Goal: Information Seeking & Learning: Learn about a topic

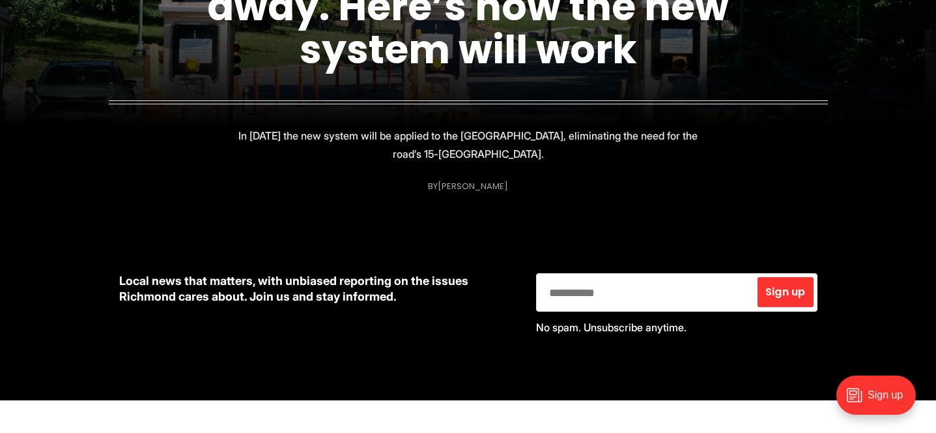
scroll to position [309, 0]
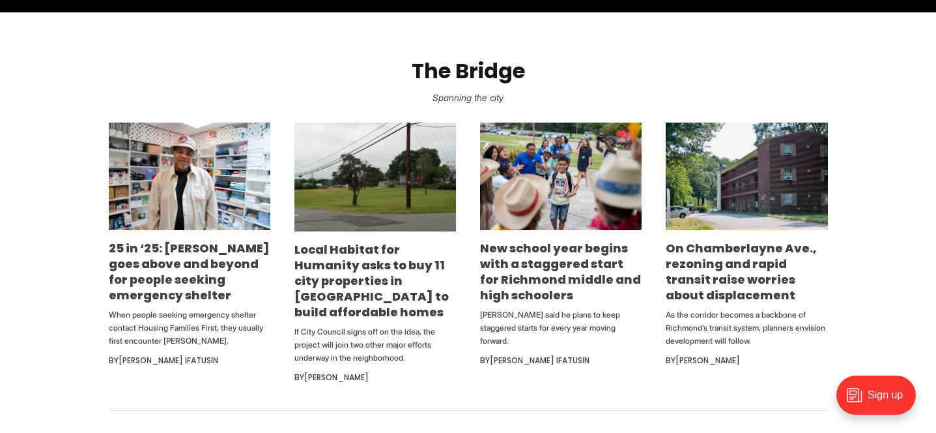
scroll to position [704, 0]
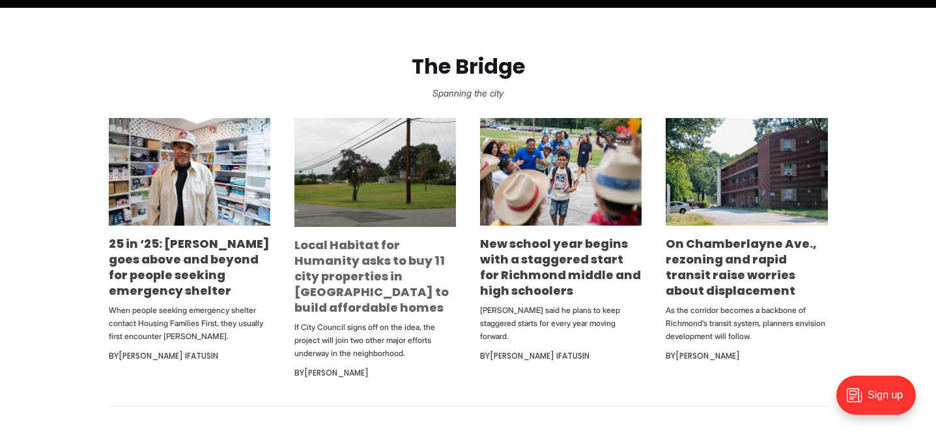
click at [370, 264] on link "Local Habitat for Humanity asks to buy 11 city properties in [GEOGRAPHIC_DATA] …" at bounding box center [371, 275] width 154 height 79
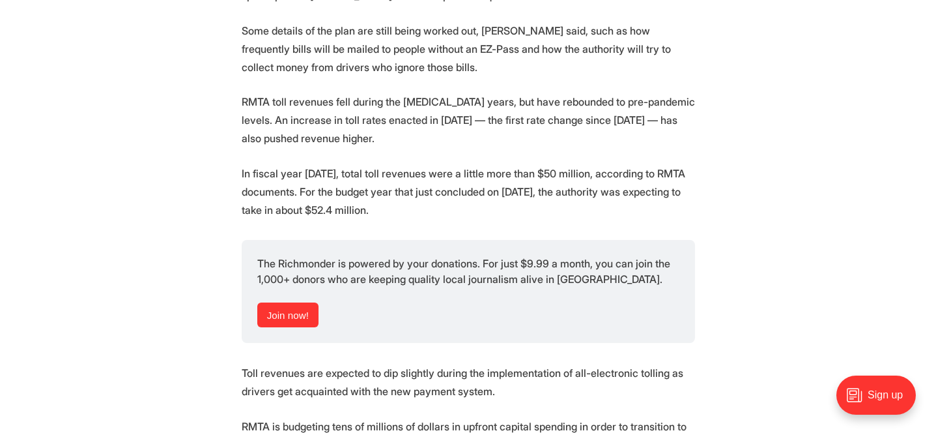
scroll to position [1830, 0]
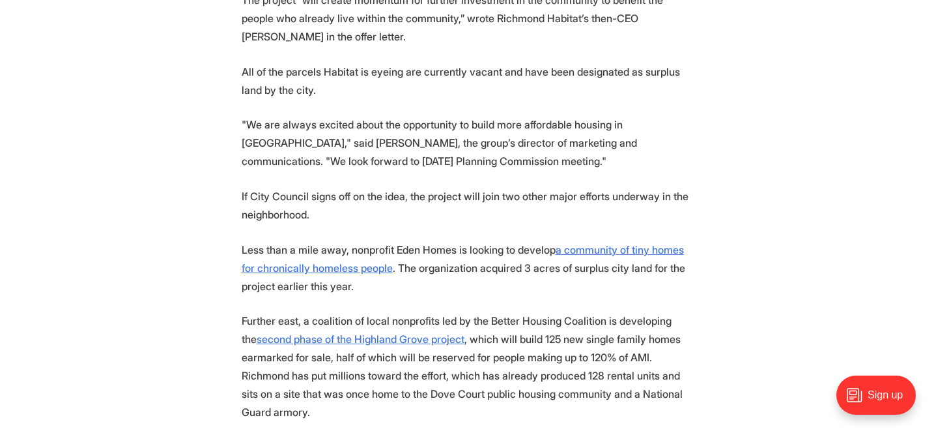
scroll to position [1431, 0]
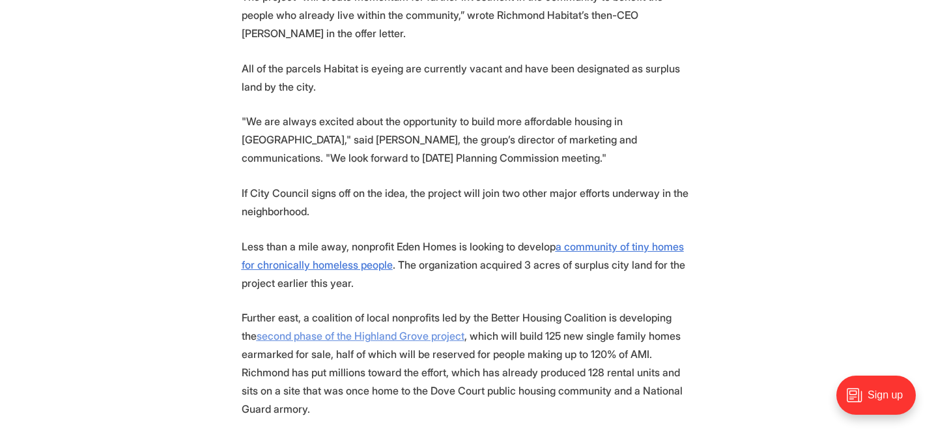
click at [387, 329] on u "second phase of the Highland Grove project" at bounding box center [361, 335] width 208 height 13
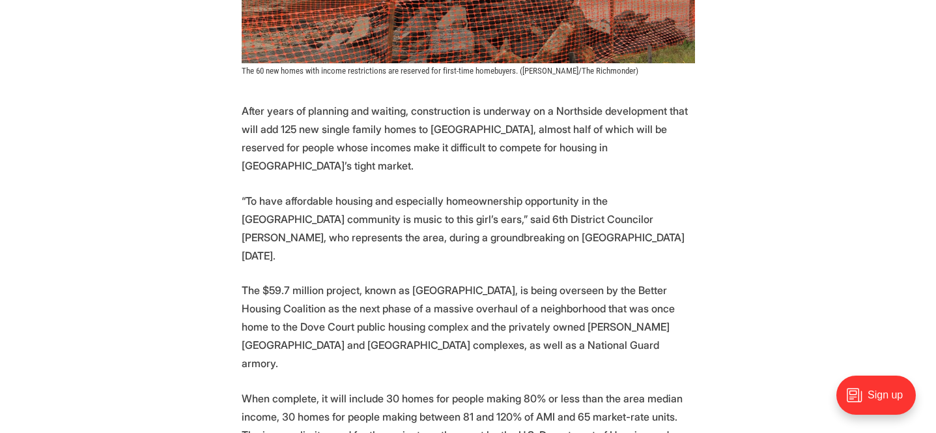
scroll to position [522, 0]
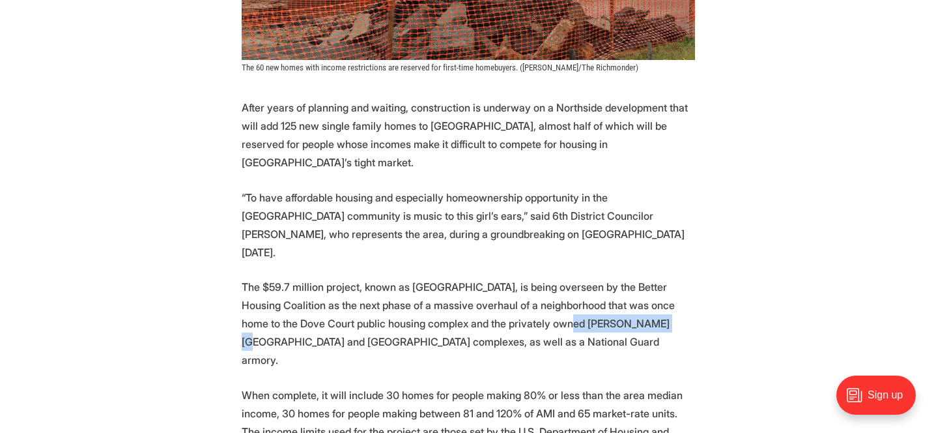
drag, startPoint x: 612, startPoint y: 287, endPoint x: 523, endPoint y: 286, distance: 89.3
click at [523, 286] on p "The $59.7 million project, known as Highland Grove, is being overseen by the Be…" at bounding box center [468, 323] width 453 height 91
copy p "Carrington Gardens"
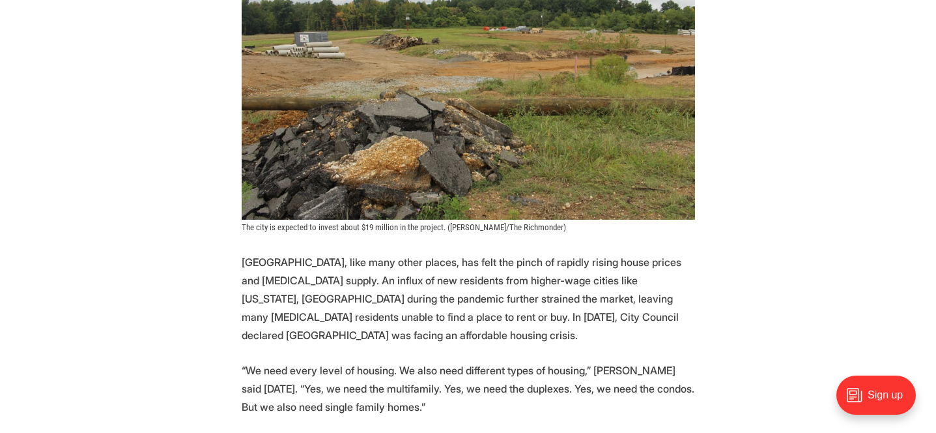
scroll to position [2212, 0]
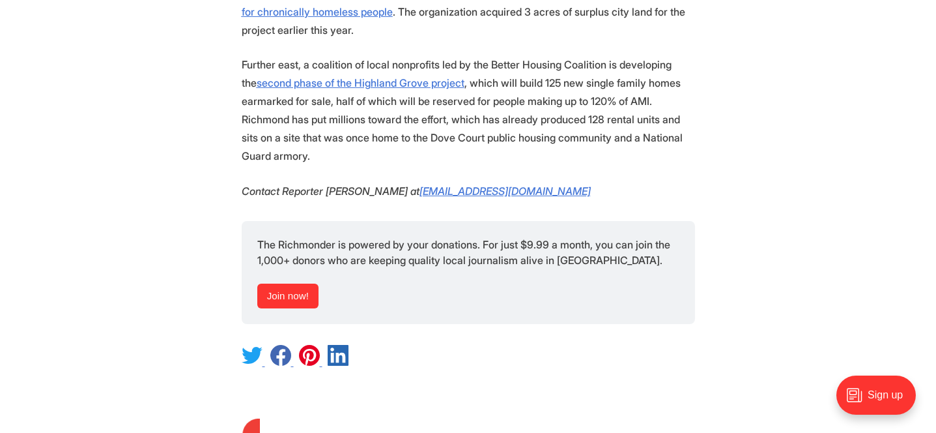
scroll to position [1431, 0]
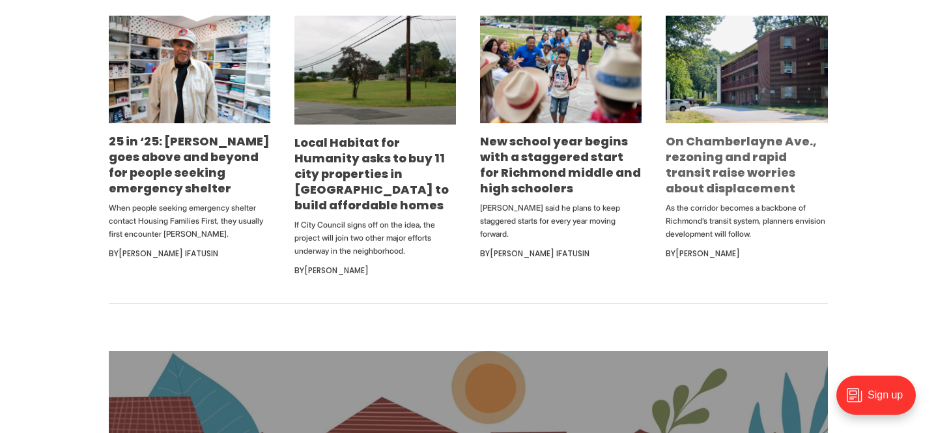
scroll to position [808, 0]
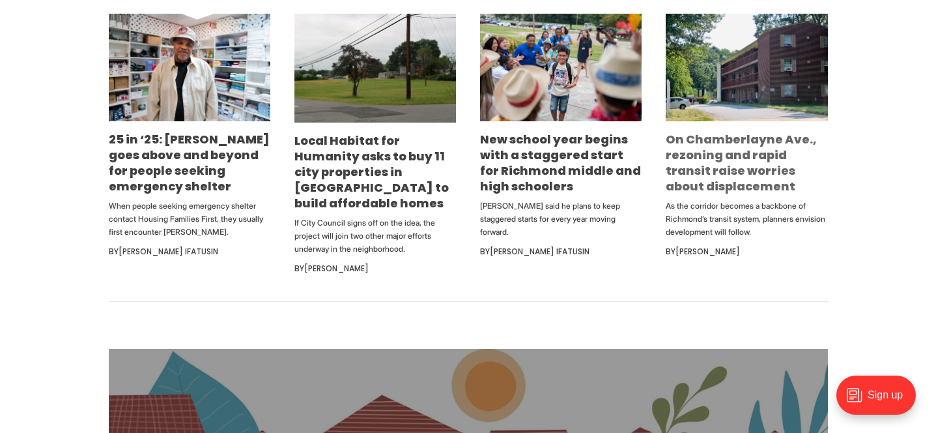
click at [742, 152] on link "On Chamberlayne Ave., rezoning and rapid transit raise worries about displaceme…" at bounding box center [741, 162] width 151 height 63
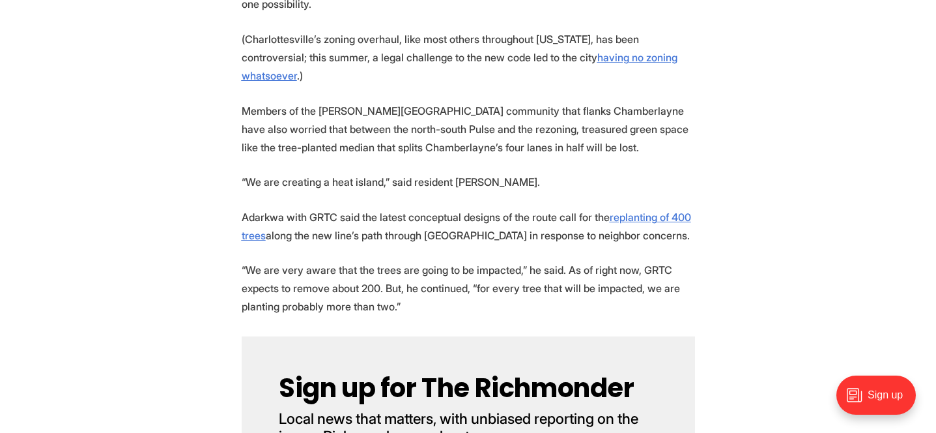
scroll to position [2831, 0]
click at [256, 210] on u "replanting of 400 trees" at bounding box center [467, 225] width 450 height 31
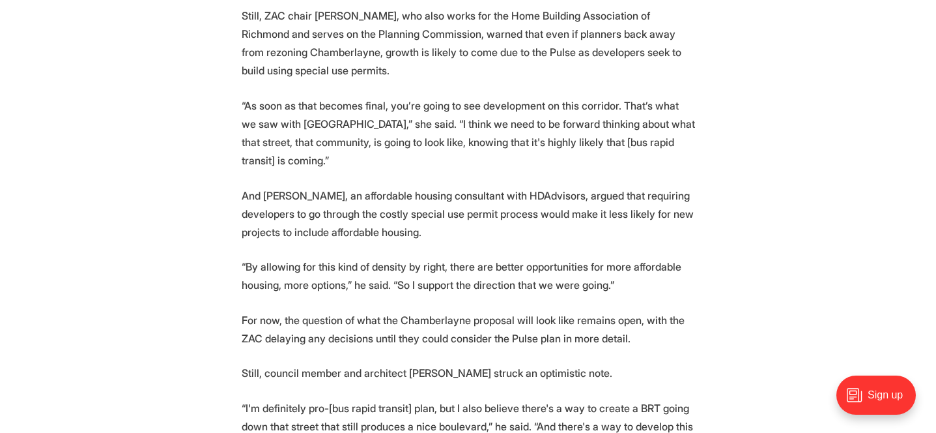
scroll to position [3608, 0]
